Goal: Task Accomplishment & Management: Manage account settings

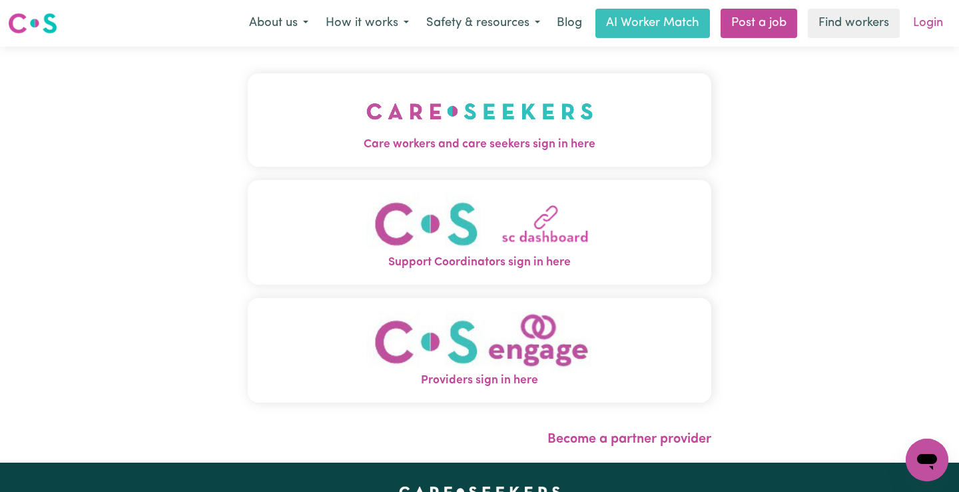
click at [928, 23] on link "Login" at bounding box center [928, 23] width 46 height 29
click at [548, 145] on span "Care workers and care seekers sign in here" at bounding box center [480, 144] width 464 height 17
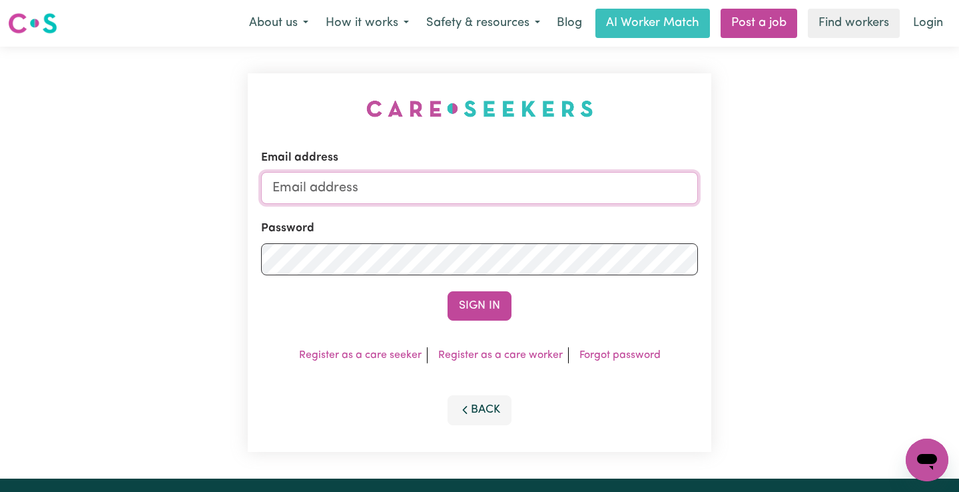
type input "[EMAIL_ADDRESS][DOMAIN_NAME]"
click at [482, 302] on button "Sign In" at bounding box center [480, 305] width 64 height 29
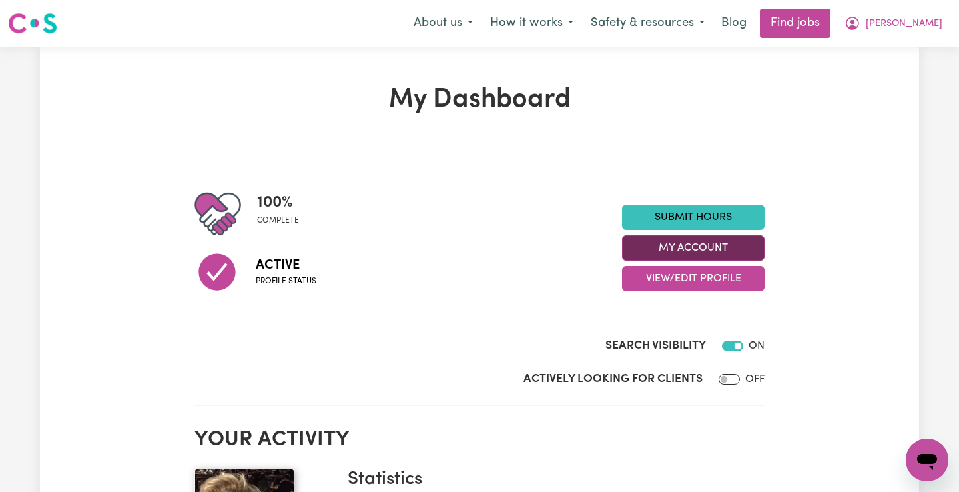
click at [691, 247] on button "My Account" at bounding box center [693, 247] width 143 height 25
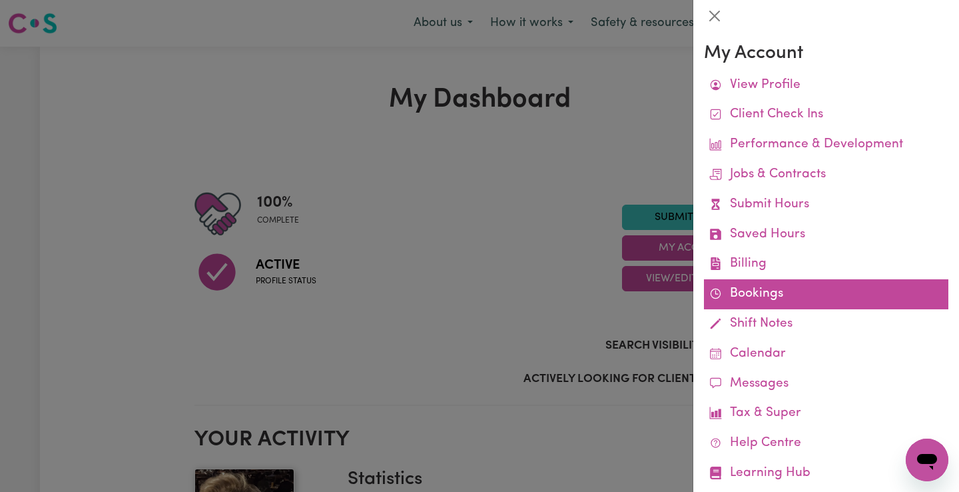
click at [739, 286] on link "Bookings" at bounding box center [826, 294] width 244 height 30
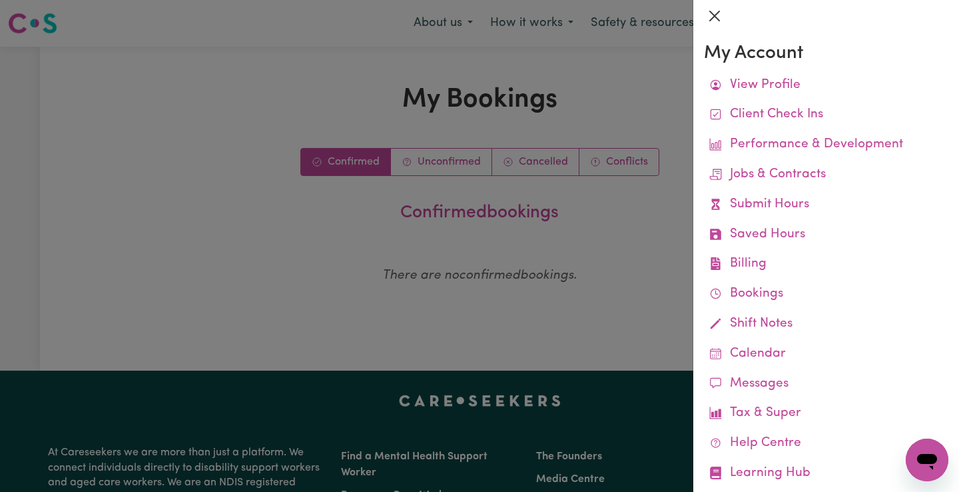
click at [715, 18] on button "Close" at bounding box center [714, 15] width 21 height 21
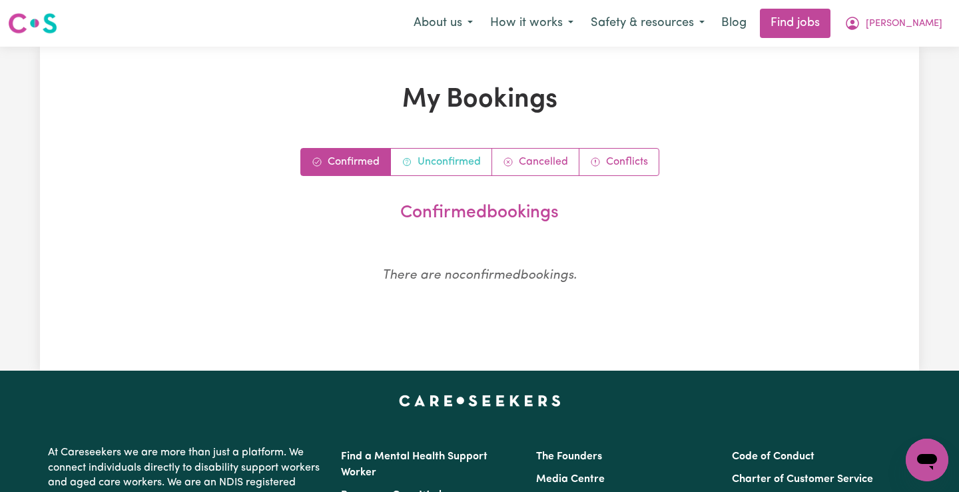
click at [456, 157] on link "Unconfirmed" at bounding box center [441, 162] width 101 height 27
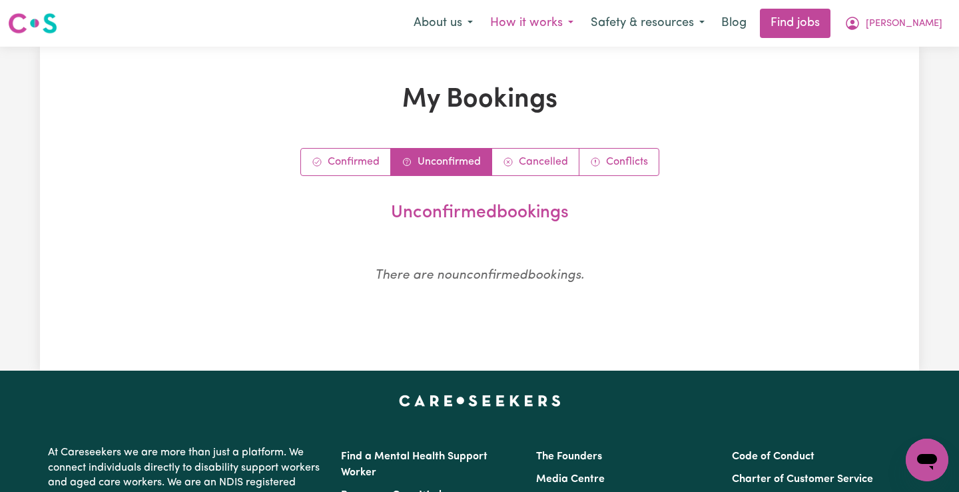
click at [582, 26] on button "How it works" at bounding box center [532, 23] width 101 height 28
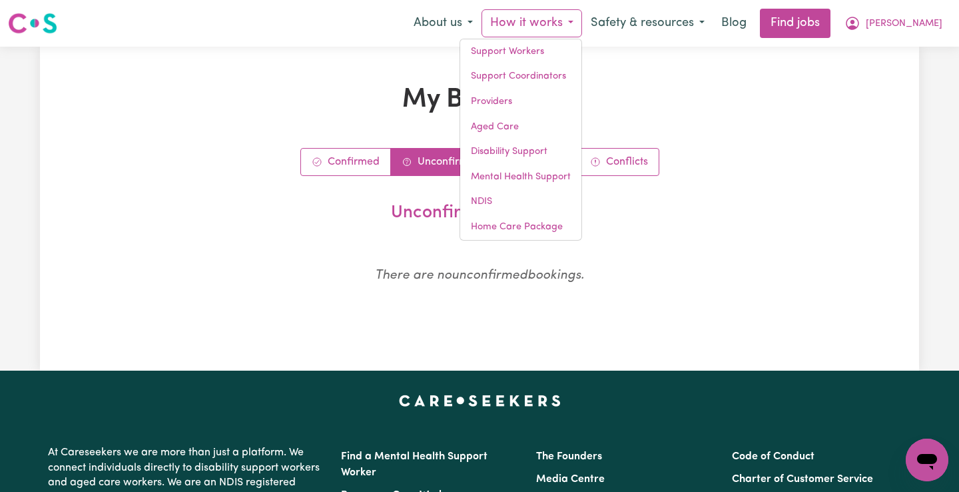
click at [734, 90] on h1 "My Bookings" at bounding box center [479, 100] width 717 height 32
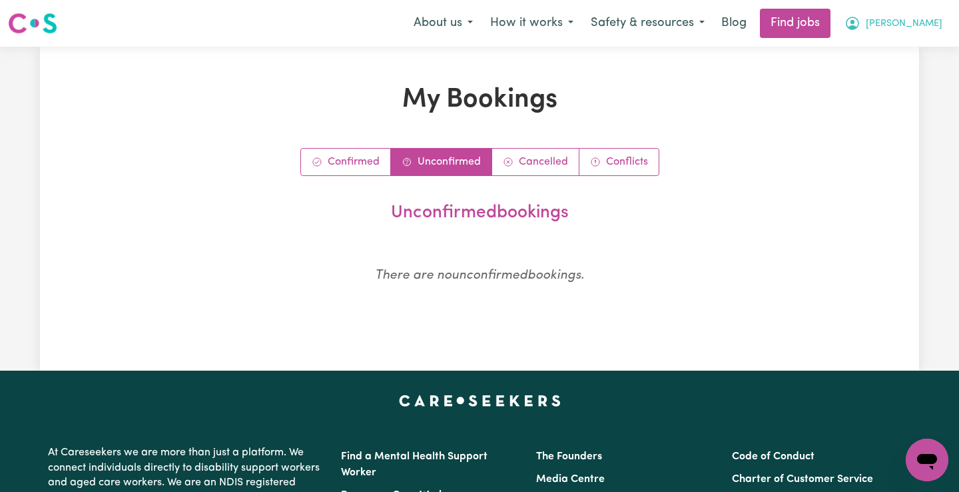
click at [928, 27] on span "[PERSON_NAME]" at bounding box center [904, 24] width 77 height 15
click at [896, 50] on link "My Account" at bounding box center [897, 51] width 105 height 25
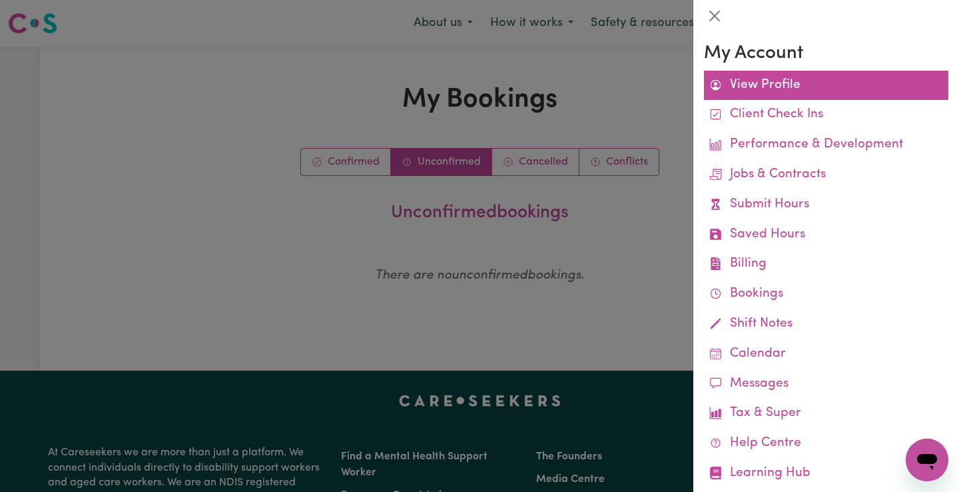
click at [780, 80] on link "View Profile" at bounding box center [826, 86] width 244 height 30
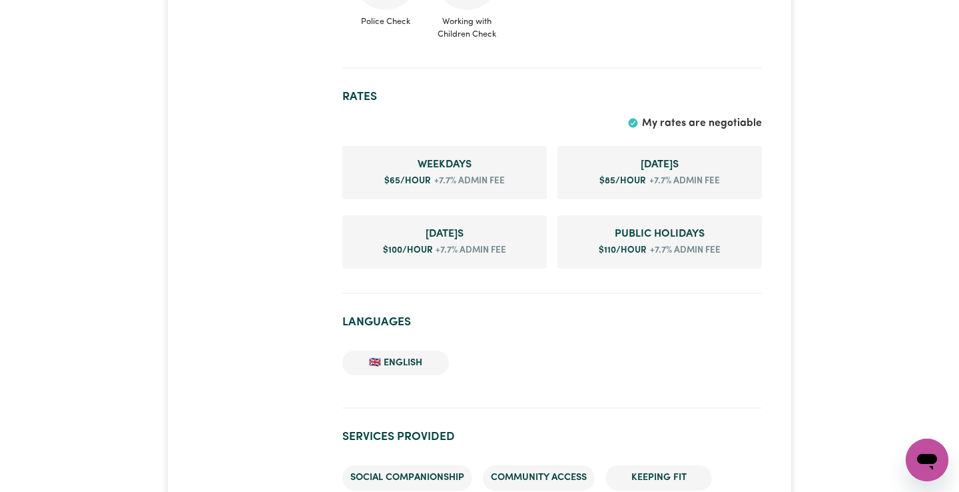
scroll to position [1088, 0]
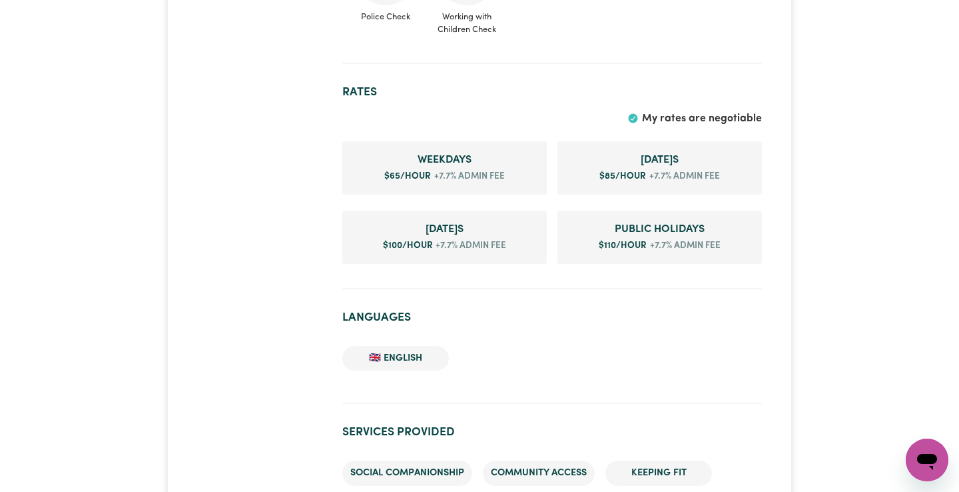
click at [656, 170] on span "+7.7% admin fee" at bounding box center [683, 176] width 74 height 13
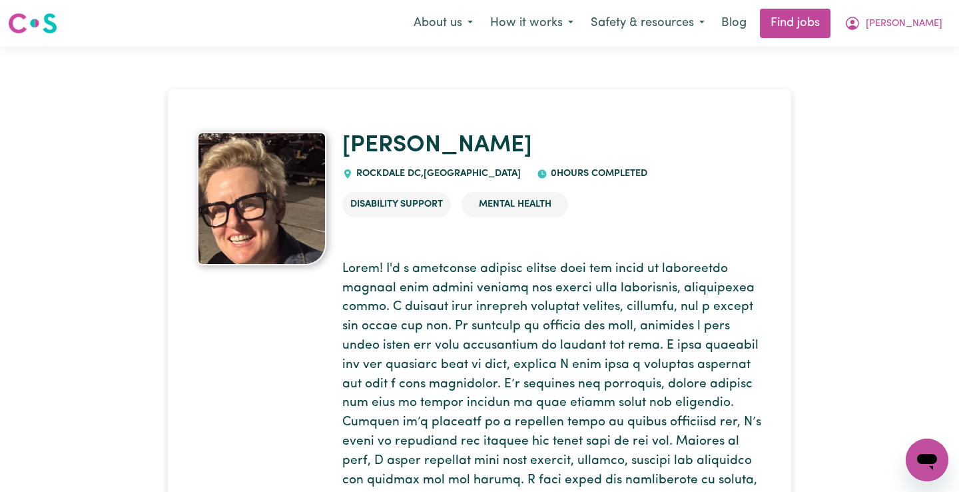
scroll to position [0, 0]
click at [934, 23] on span "[PERSON_NAME]" at bounding box center [904, 24] width 77 height 15
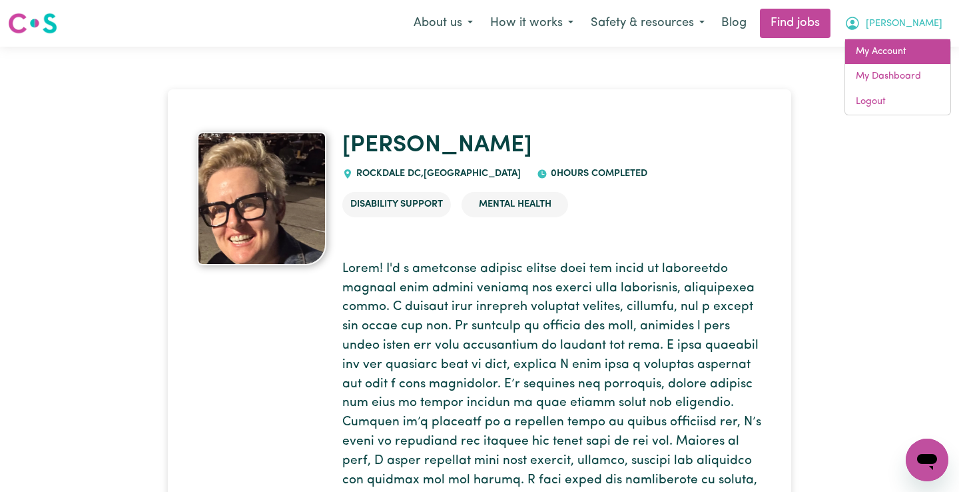
click at [899, 56] on link "My Account" at bounding box center [897, 51] width 105 height 25
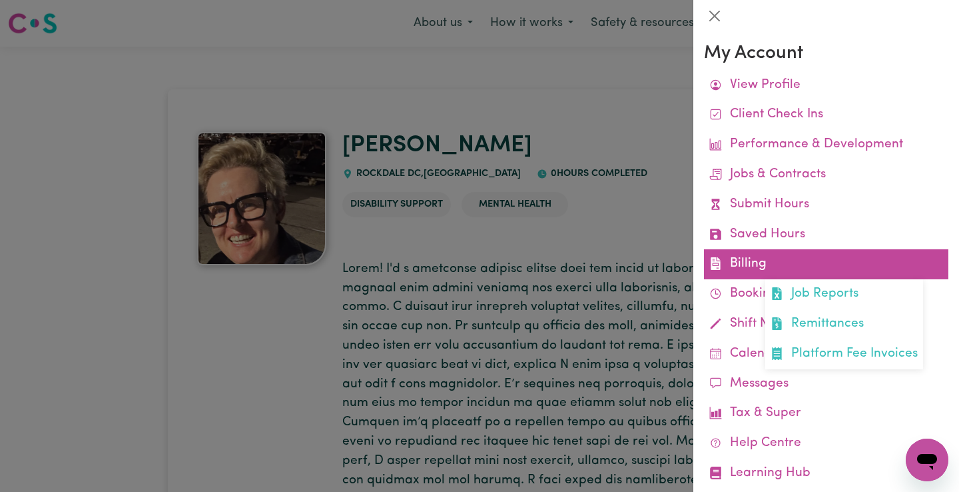
click at [751, 260] on link "Billing Job Reports Remittances Platform Fee Invoices" at bounding box center [826, 264] width 244 height 30
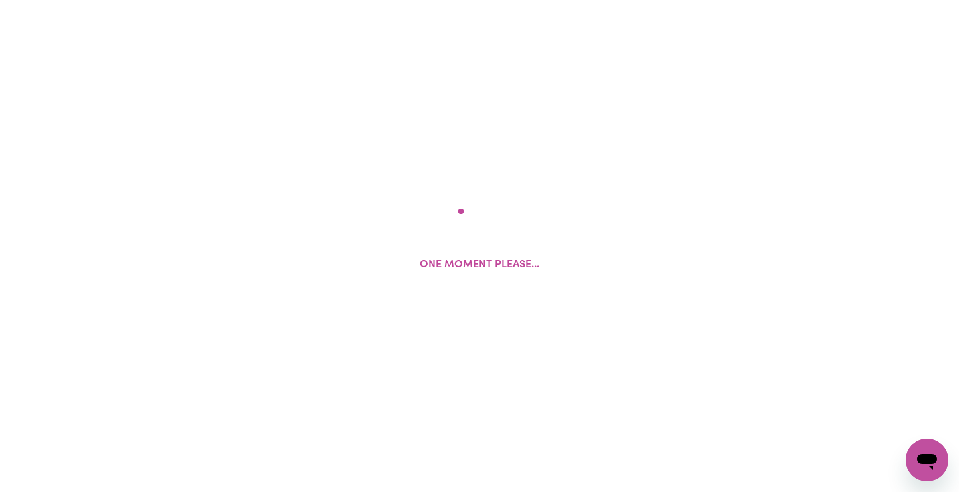
click at [751, 260] on div "One moment please..." at bounding box center [479, 246] width 959 height 492
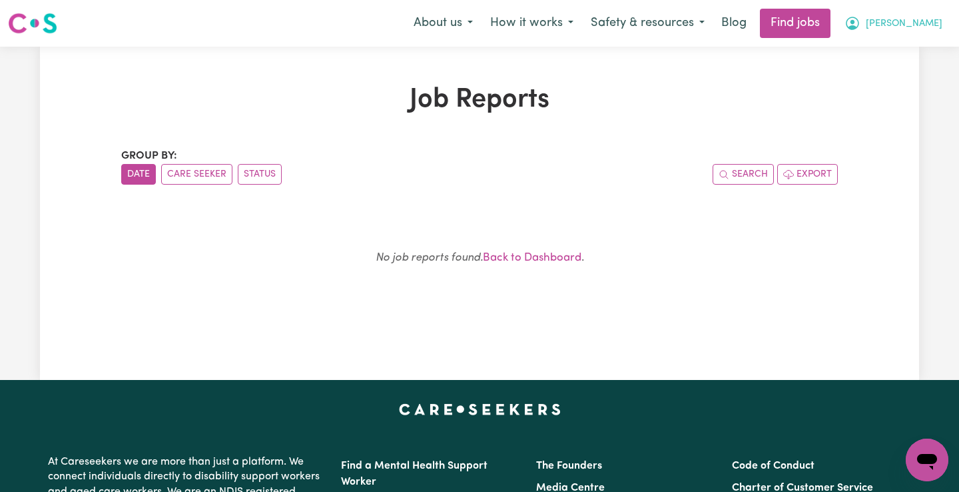
click at [931, 25] on span "[PERSON_NAME]" at bounding box center [904, 24] width 77 height 15
click at [897, 73] on link "My Dashboard" at bounding box center [897, 76] width 105 height 25
